Goal: Transaction & Acquisition: Purchase product/service

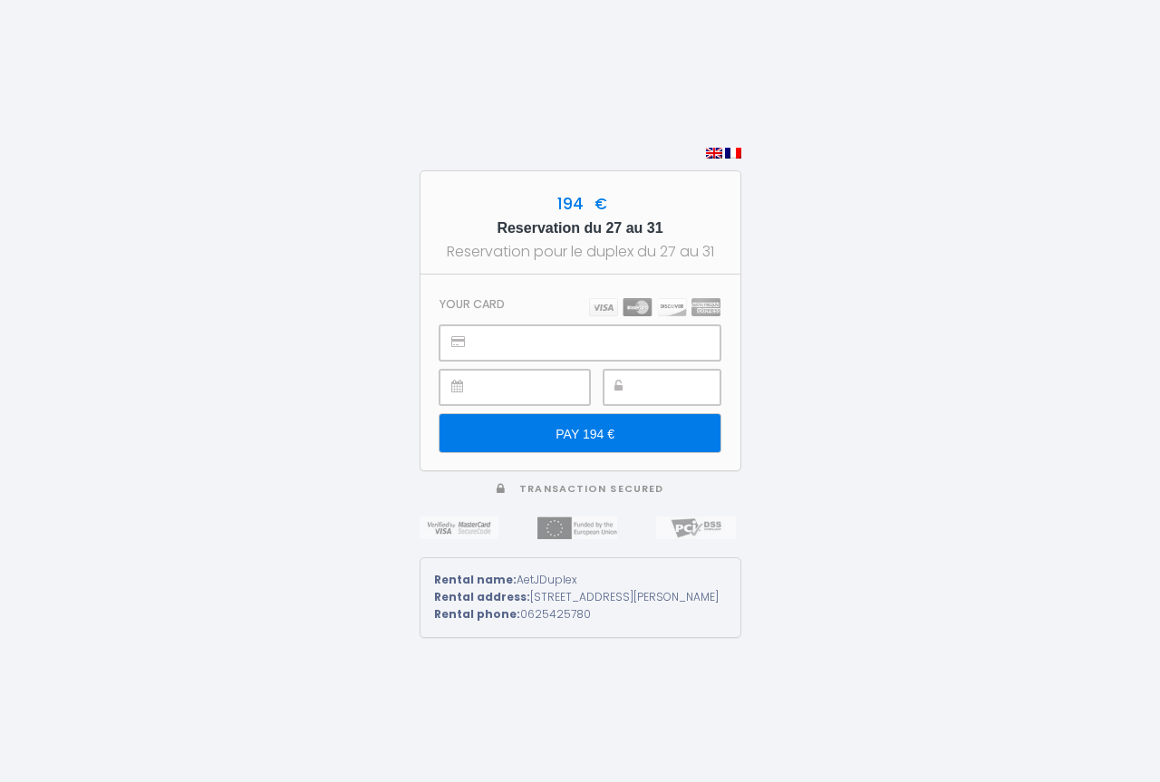
click at [475, 328] on div at bounding box center [579, 342] width 280 height 35
click at [637, 376] on div at bounding box center [661, 387] width 117 height 35
click at [549, 421] on input "PAY 194 €" at bounding box center [579, 433] width 280 height 38
